Goal: Task Accomplishment & Management: Manage account settings

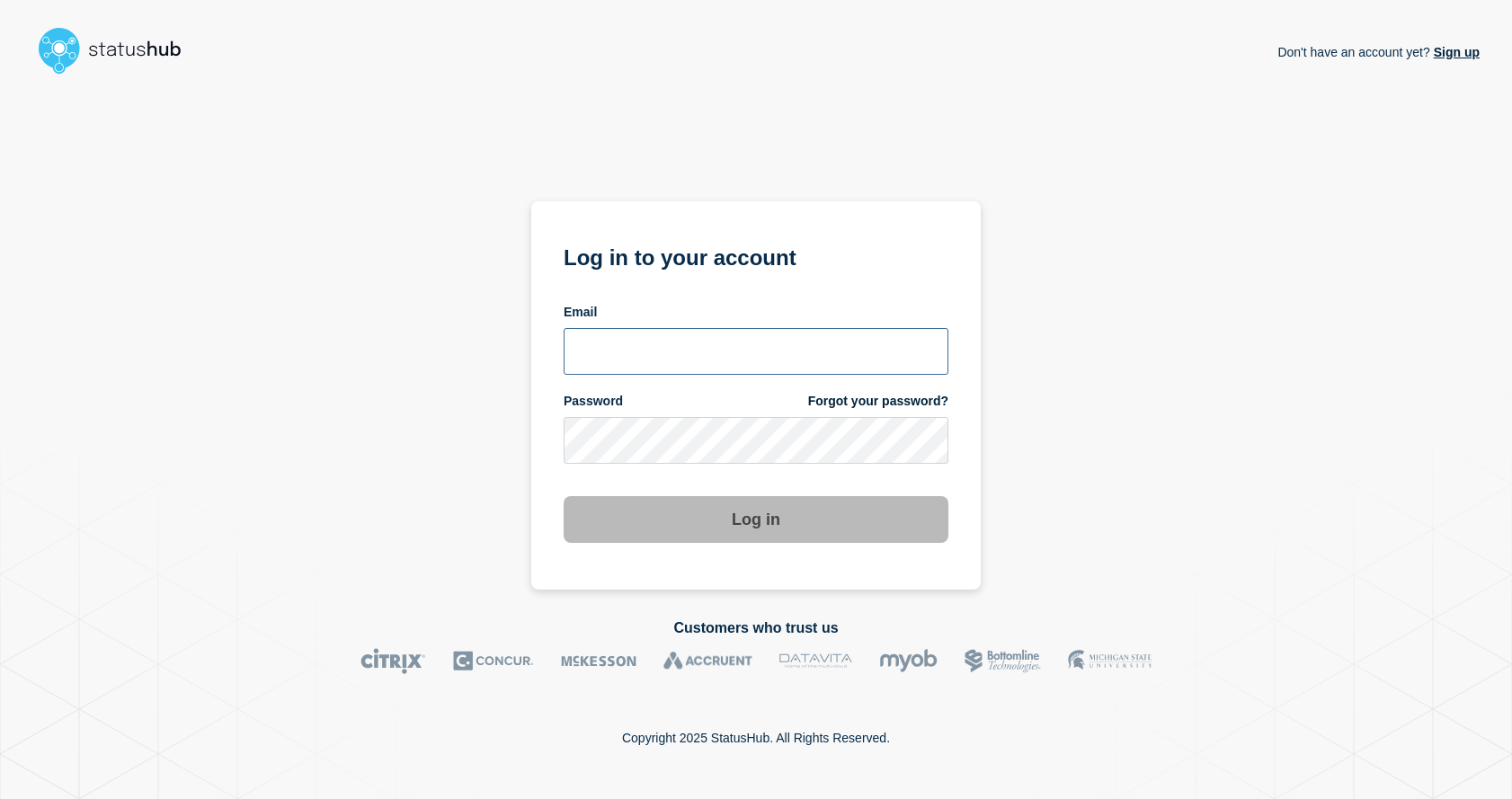
type input "[EMAIL_ADDRESS][DOMAIN_NAME]"
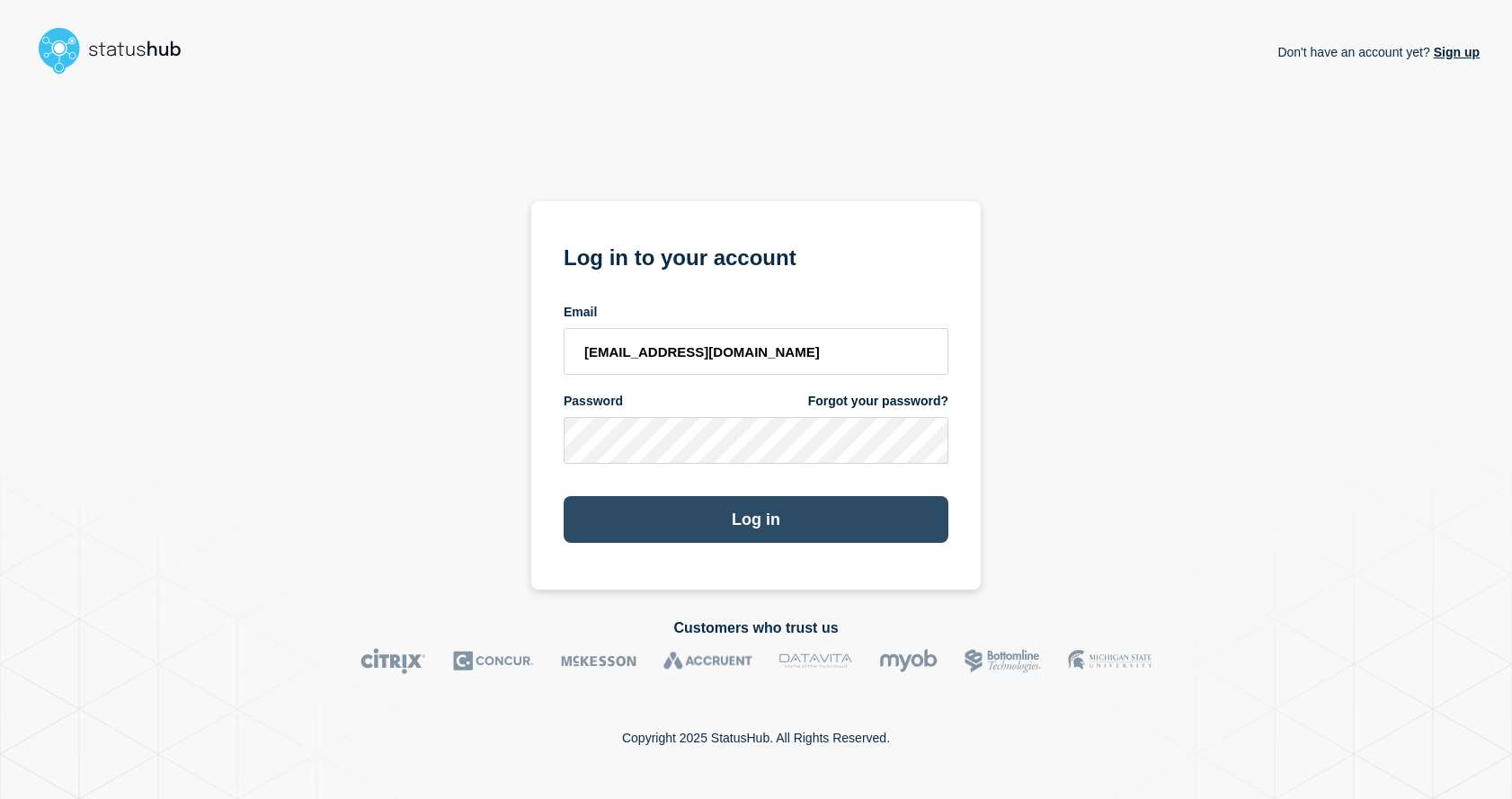
click at [725, 497] on button "Log in" at bounding box center [755, 520] width 384 height 47
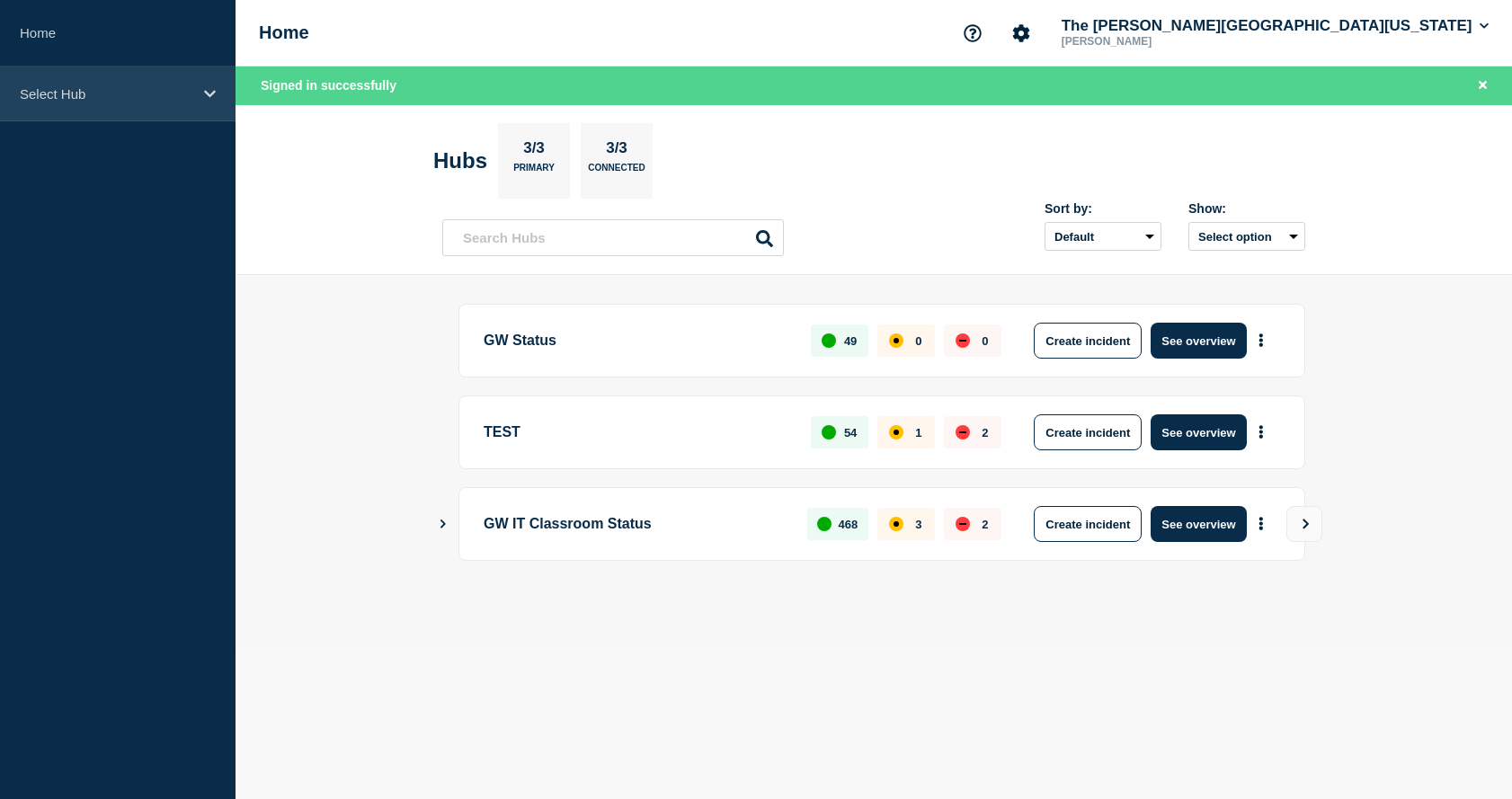
click at [69, 76] on div "Select Hub" at bounding box center [118, 94] width 235 height 55
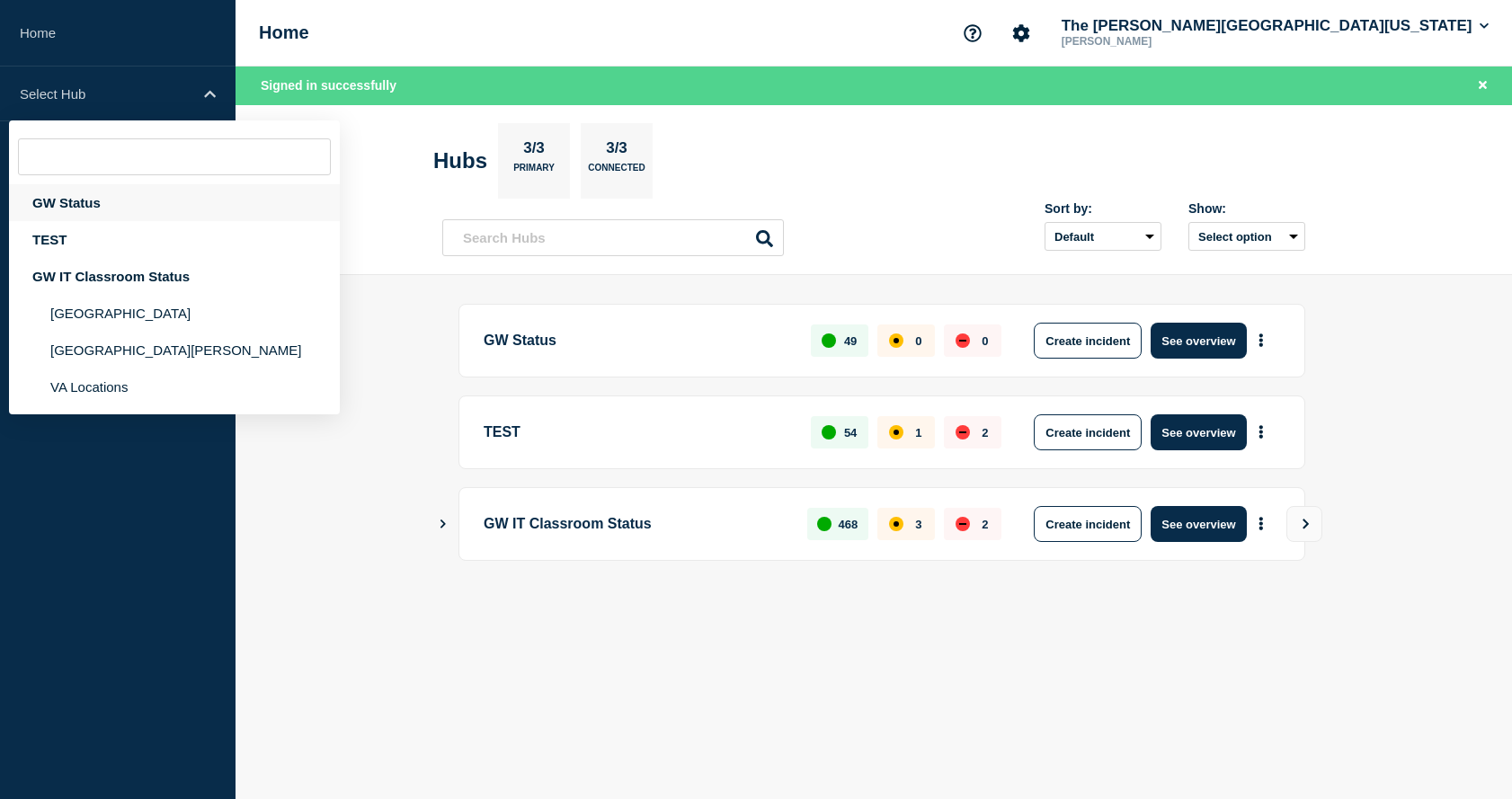
click at [75, 197] on div "GW Status" at bounding box center [175, 202] width 331 height 37
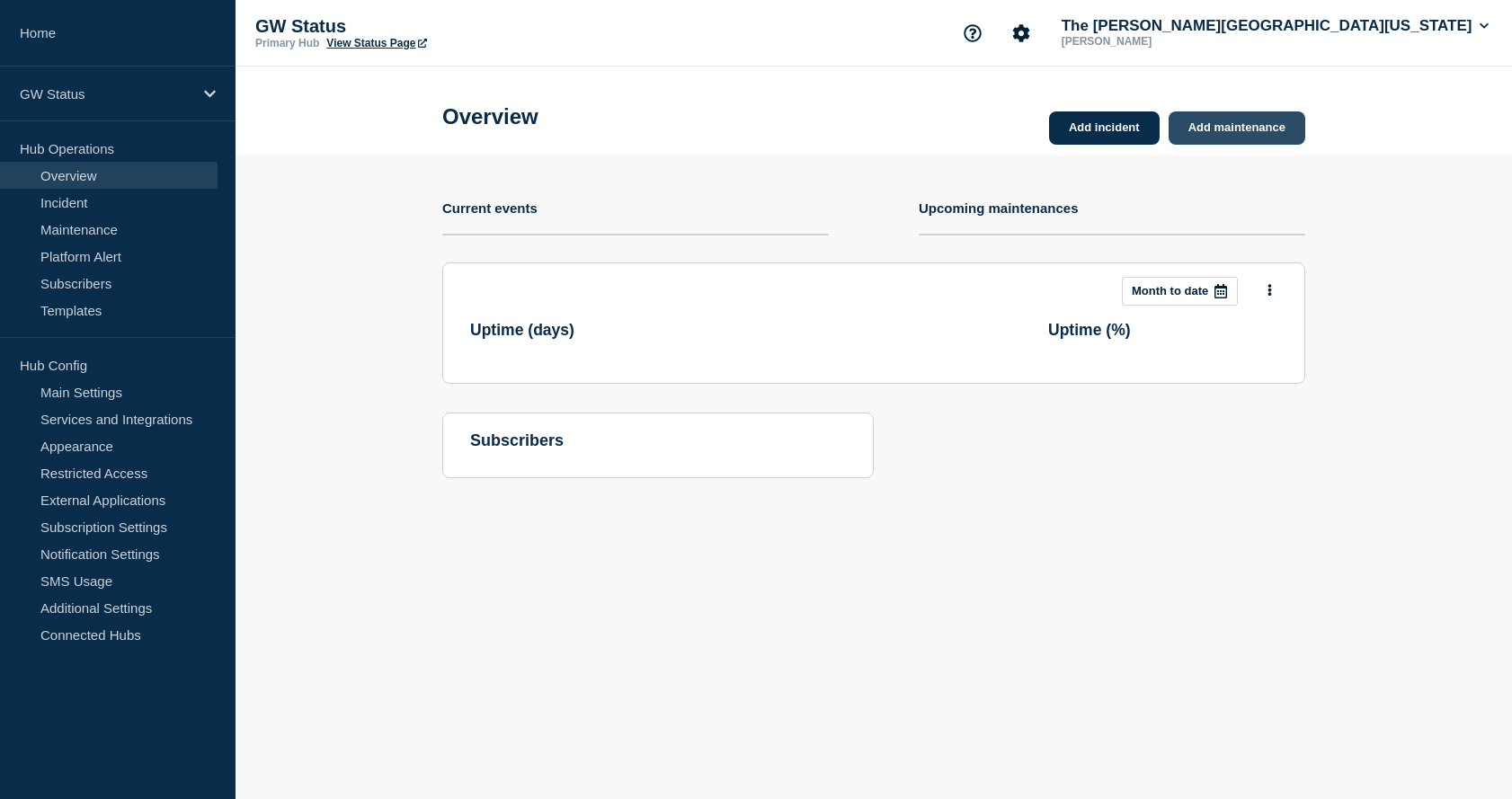
click at [1266, 127] on link "Add maintenance" at bounding box center [1236, 127] width 137 height 33
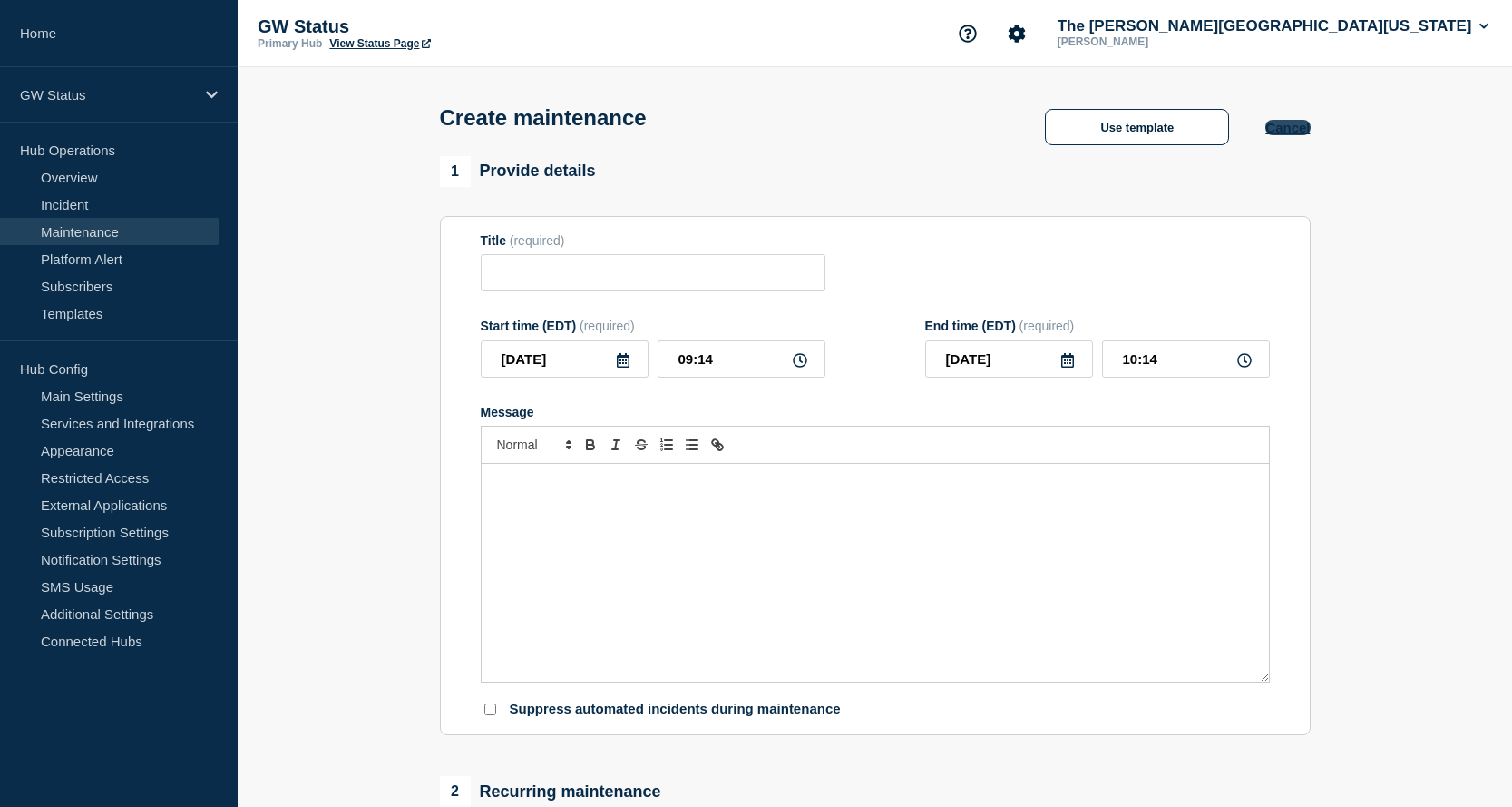
click at [1279, 134] on button "Cancel" at bounding box center [1288, 127] width 45 height 16
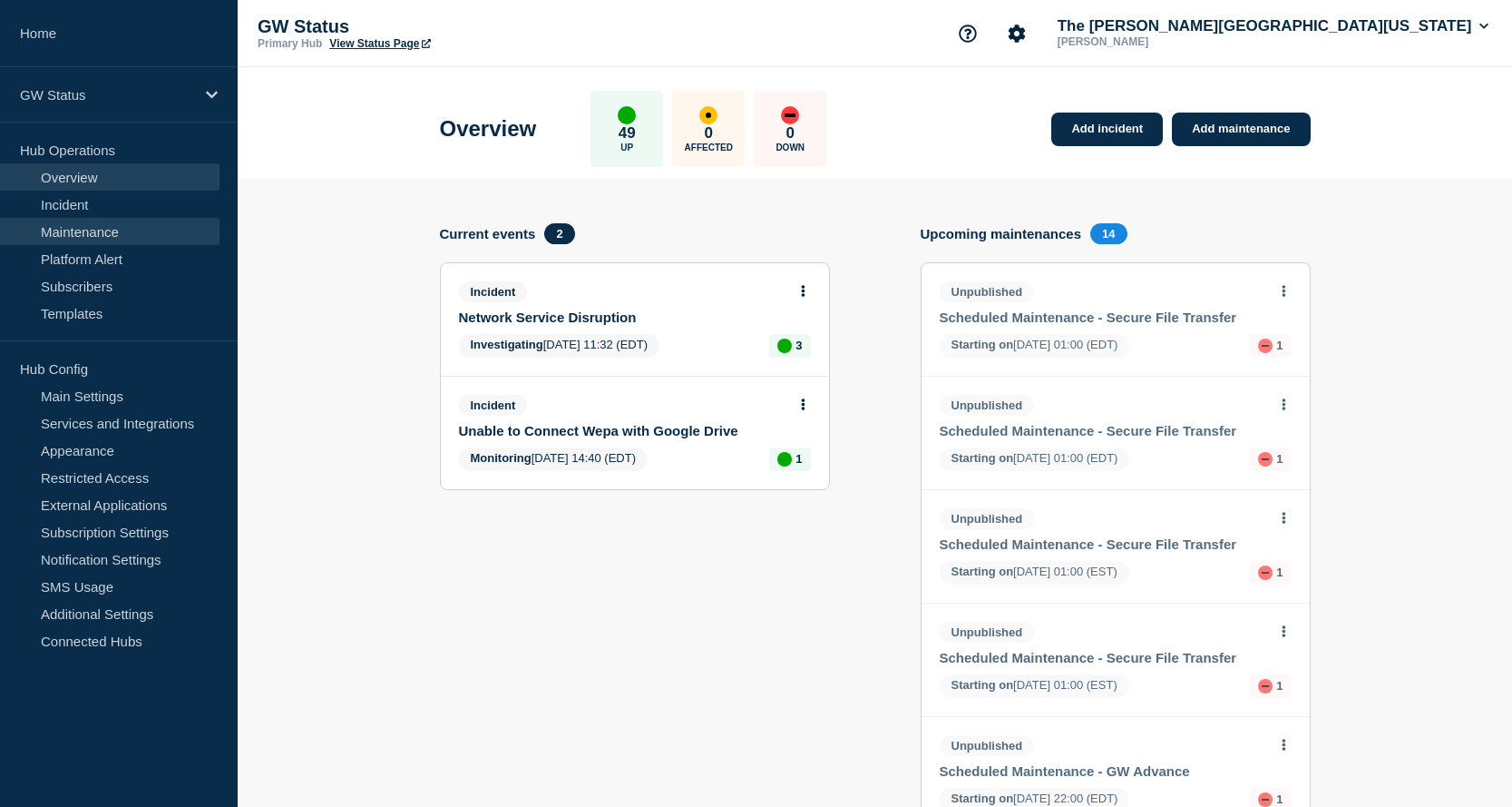
click at [68, 236] on link "Maintenance" at bounding box center [109, 232] width 220 height 27
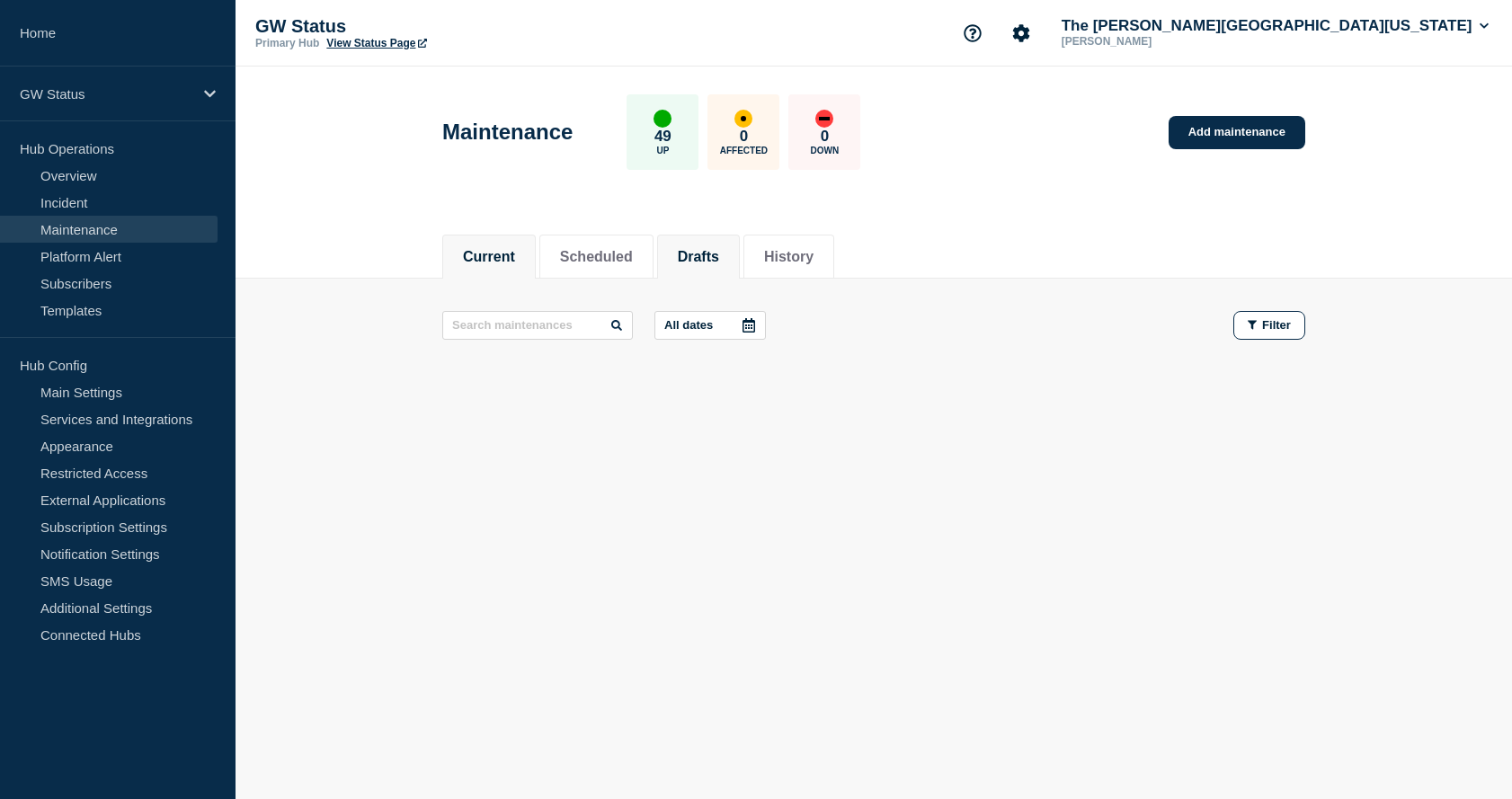
click at [740, 250] on li "Drafts" at bounding box center [698, 256] width 82 height 44
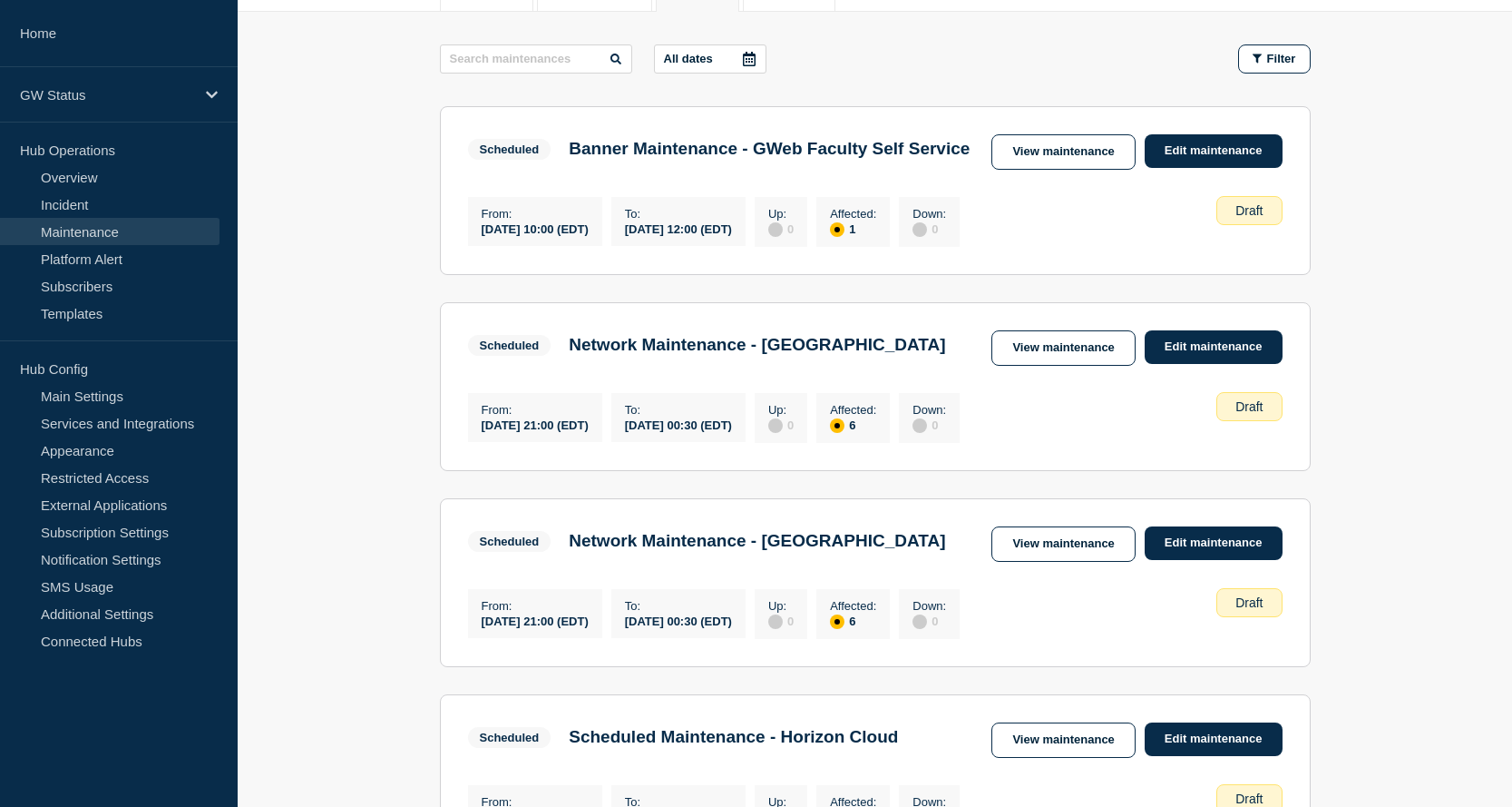
scroll to position [272, 0]
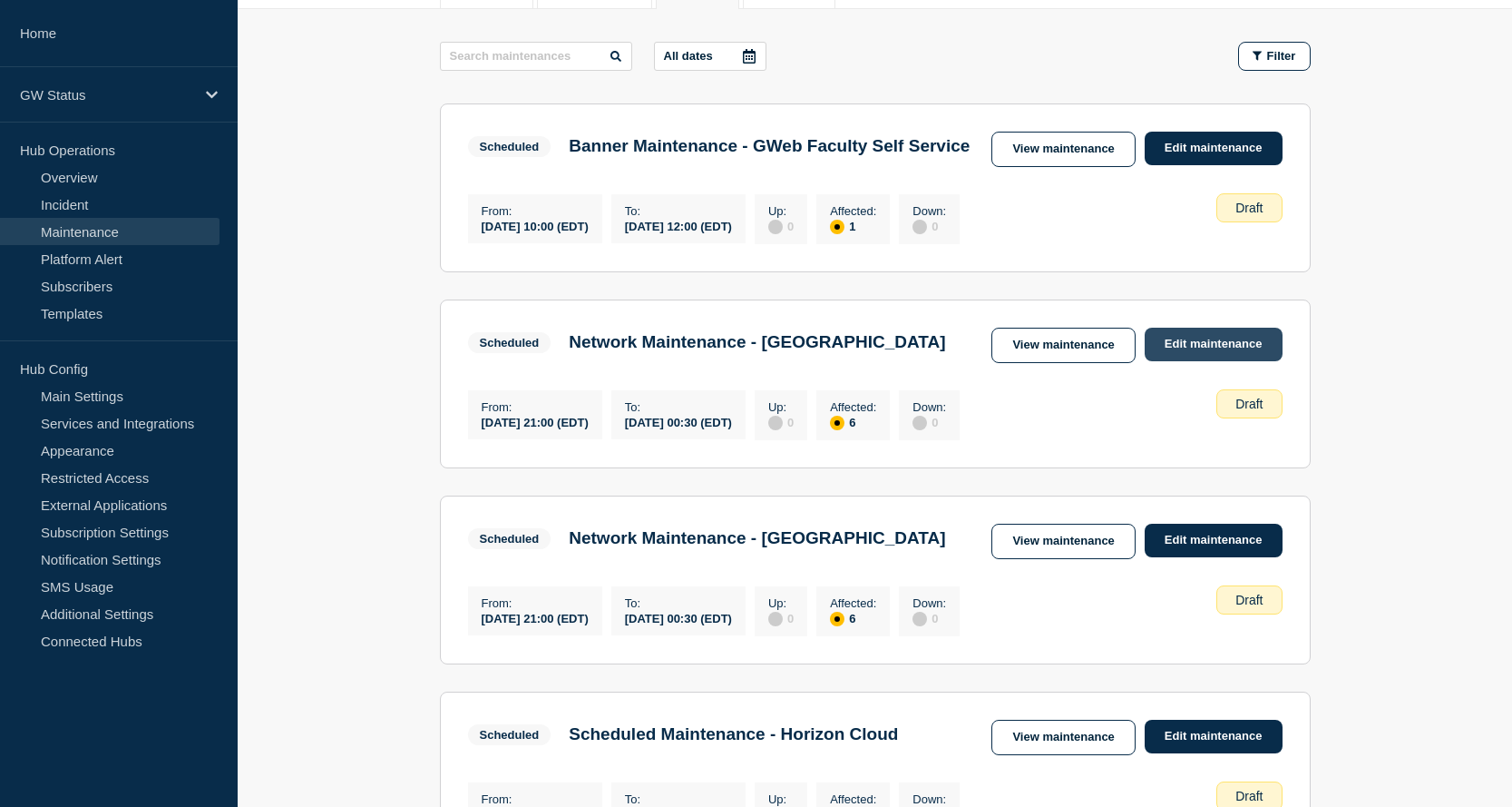
click at [1200, 360] on link "Edit maintenance" at bounding box center [1213, 344] width 138 height 34
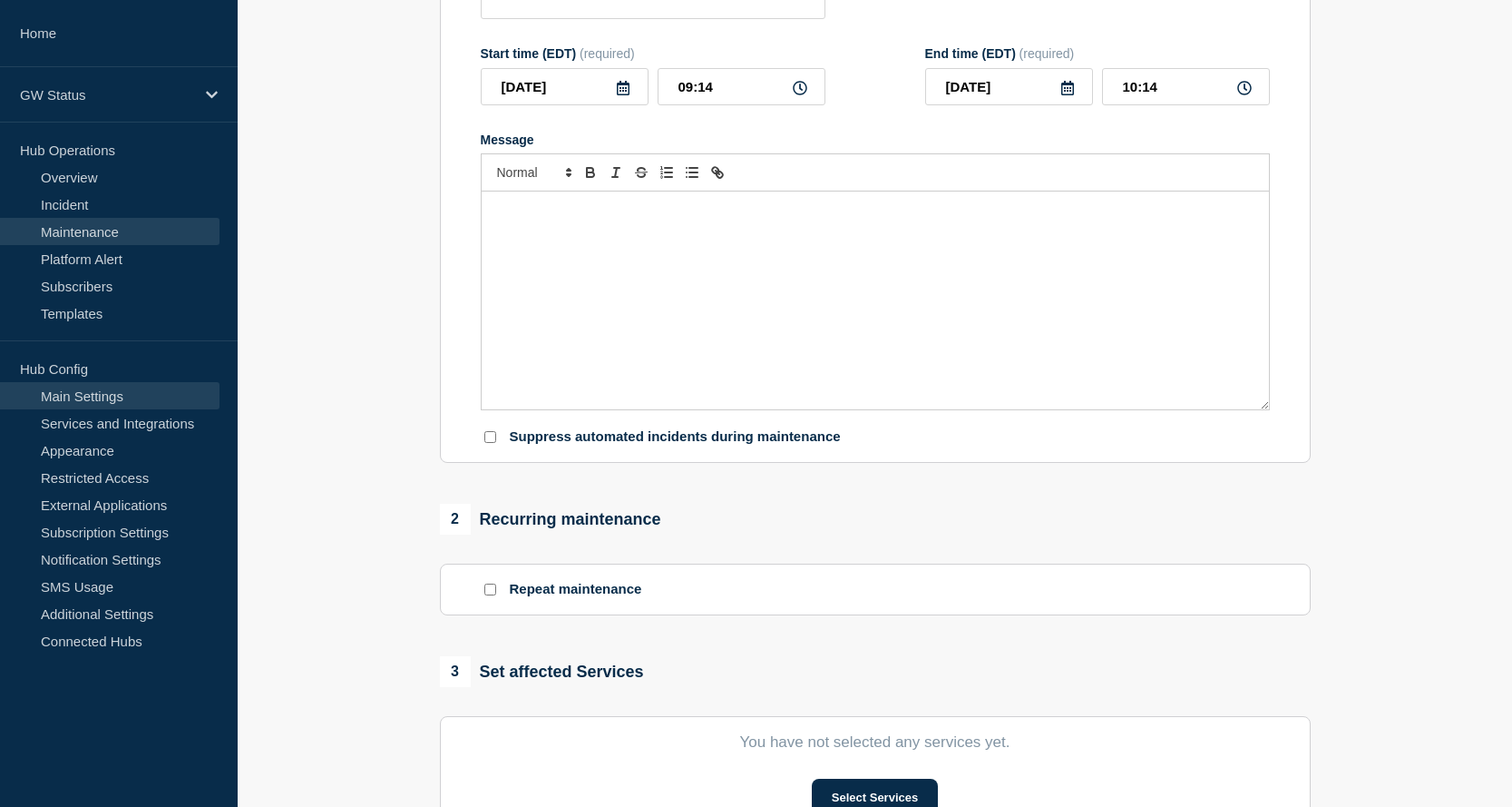
type input "Network Maintenance - [GEOGRAPHIC_DATA]"
type input "[DATE]"
type input "21:00"
type input "[DATE]"
type input "00:30"
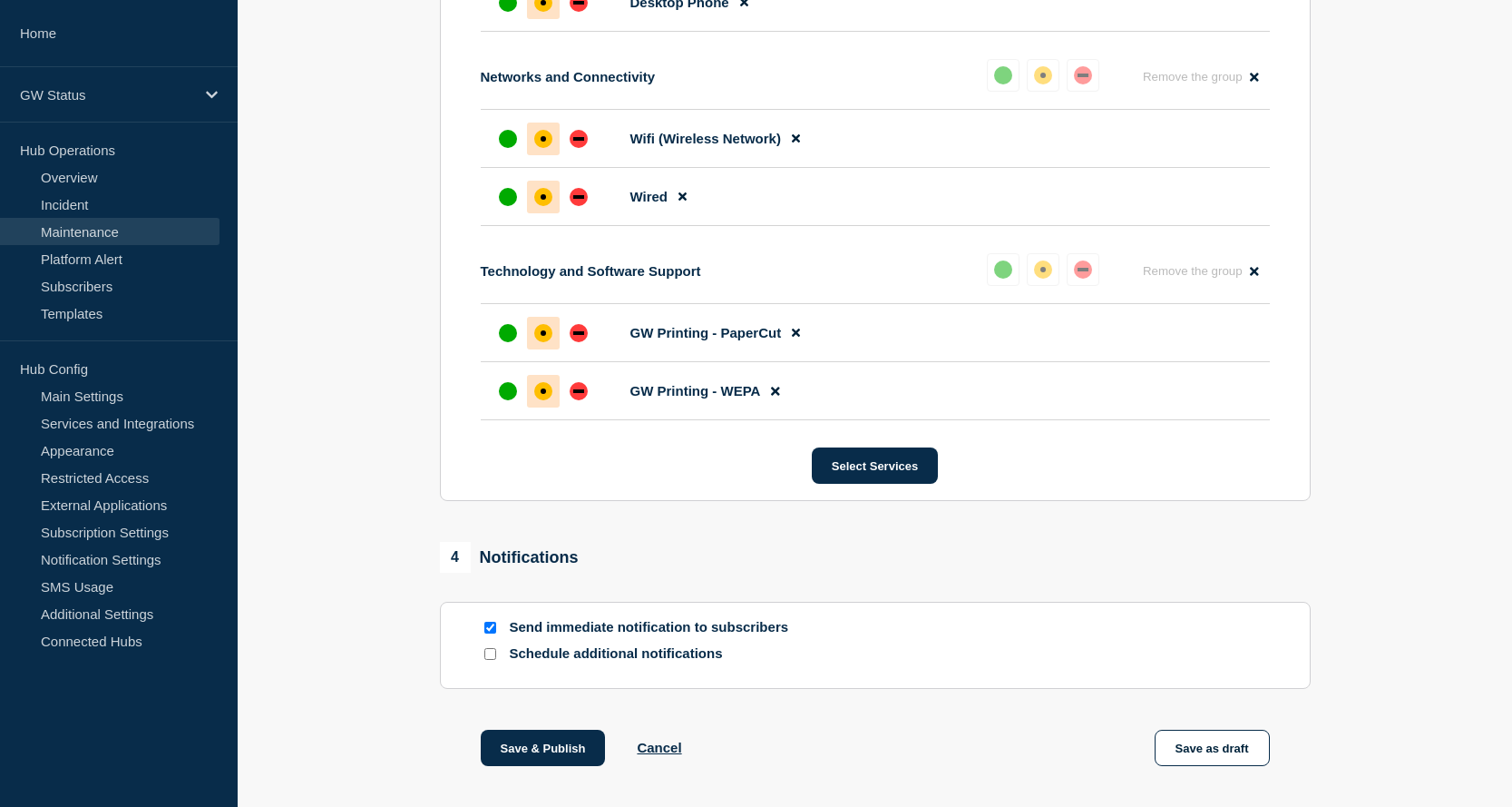
scroll to position [1342, 0]
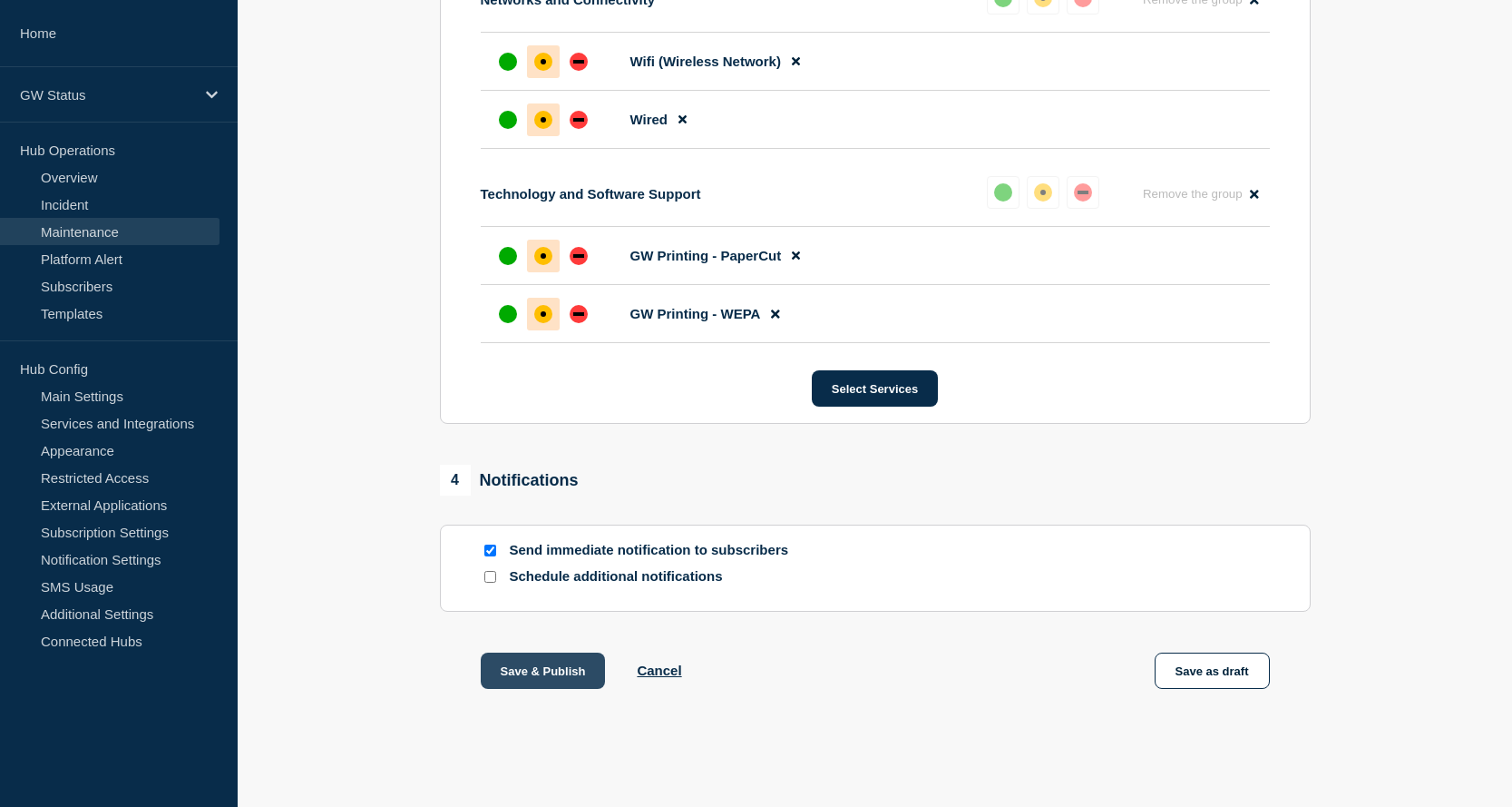
click at [495, 672] on button "Save & Publish" at bounding box center [543, 671] width 125 height 37
